Goal: Information Seeking & Learning: Learn about a topic

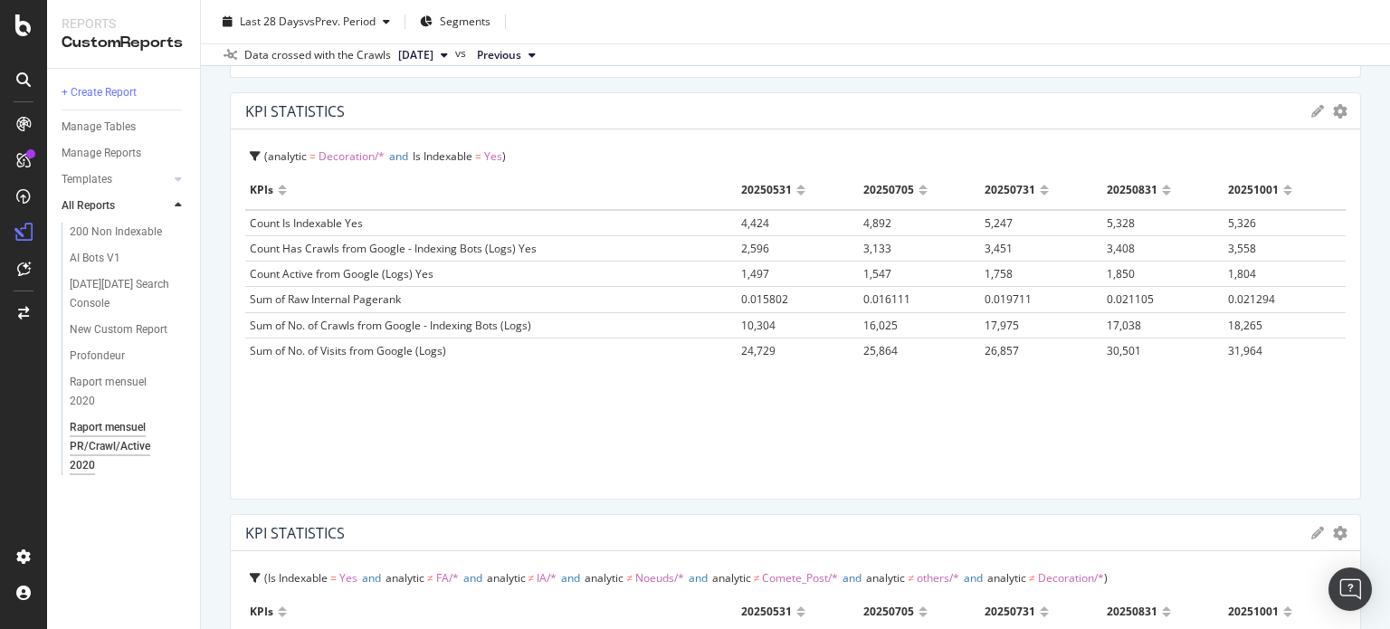
scroll to position [2630, 0]
